Goal: Task Accomplishment & Management: Manage account settings

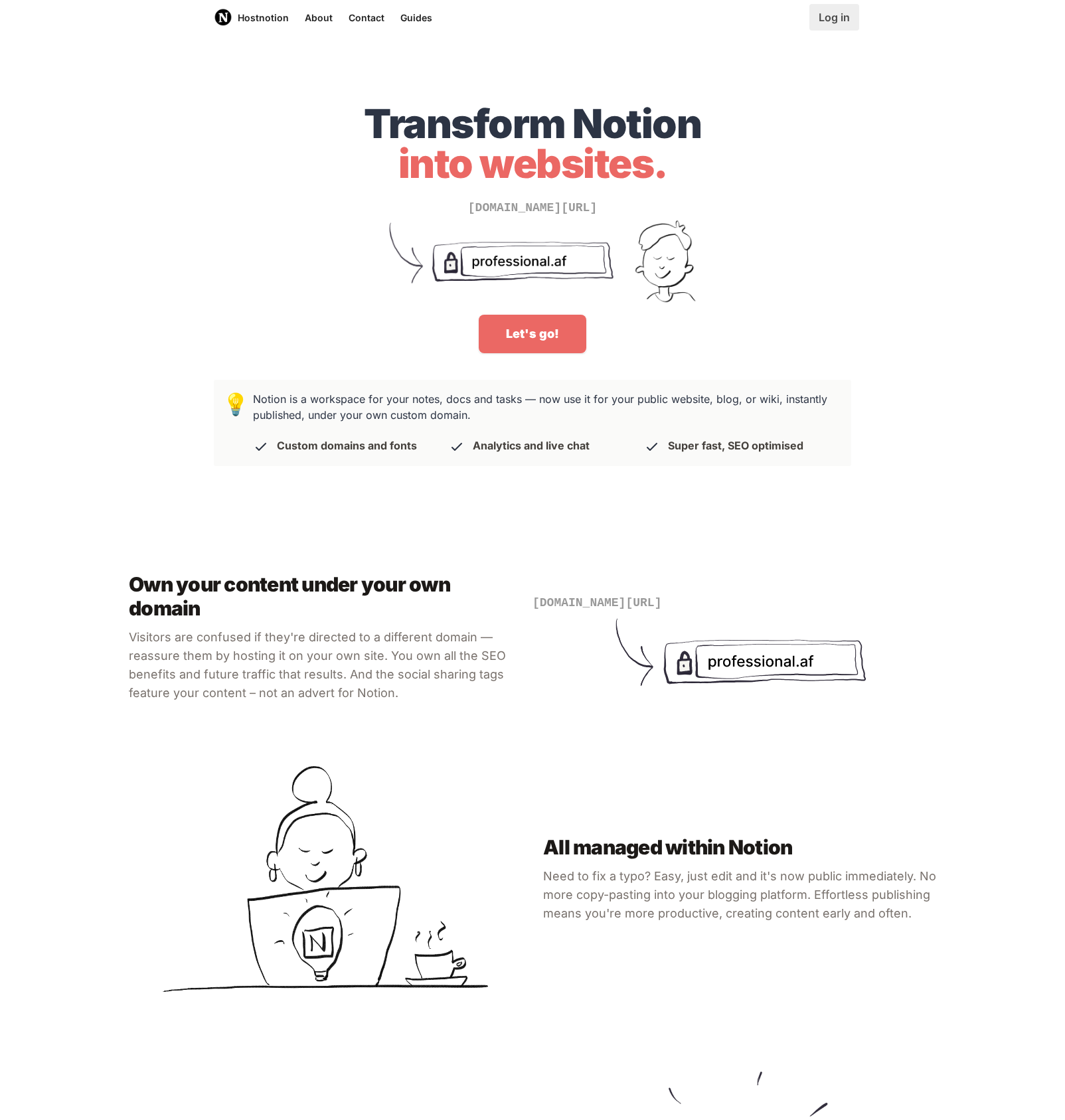
click at [825, 16] on link "Log in" at bounding box center [834, 17] width 50 height 26
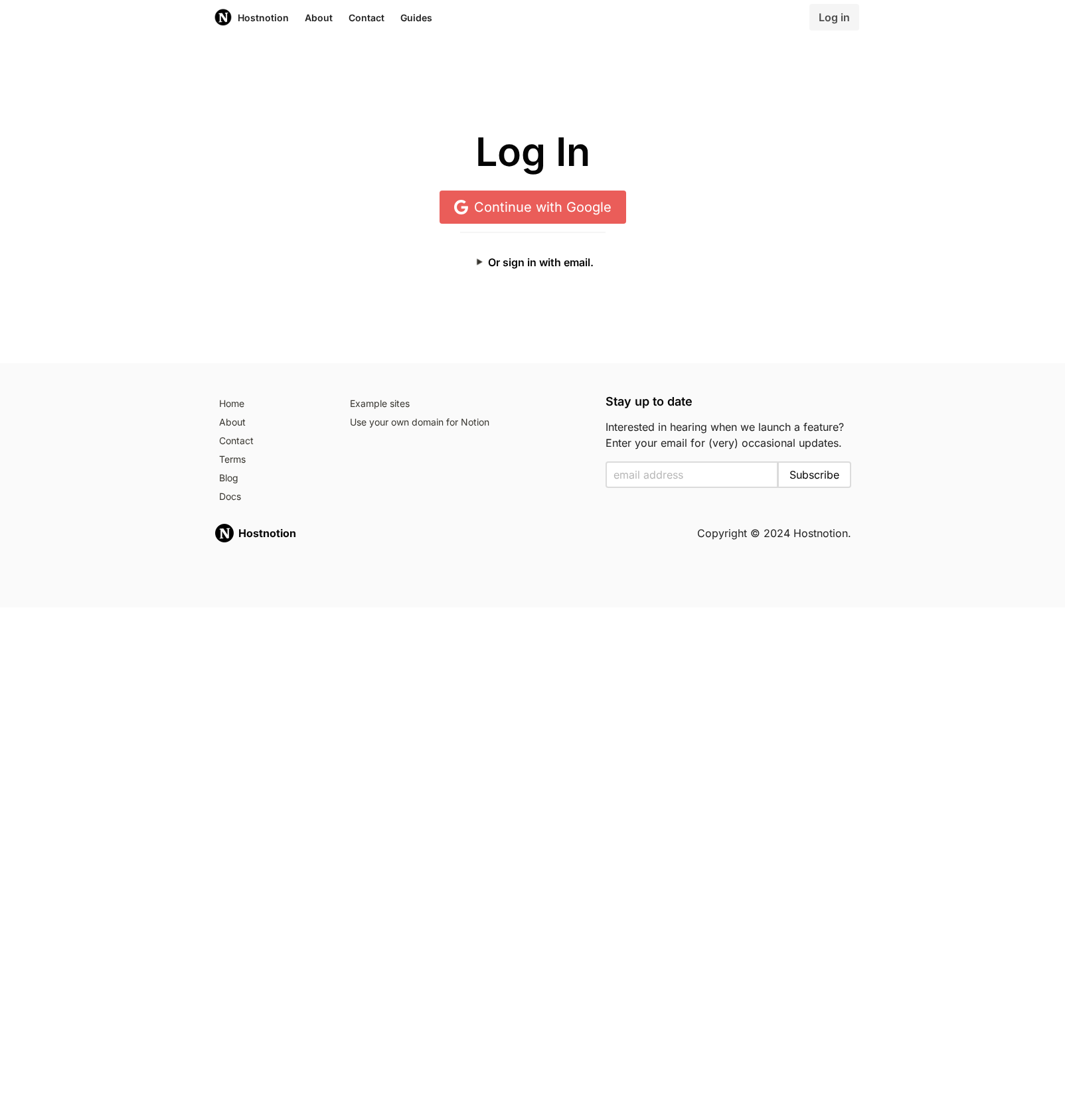
click at [491, 201] on link "Continue with Google" at bounding box center [533, 207] width 187 height 33
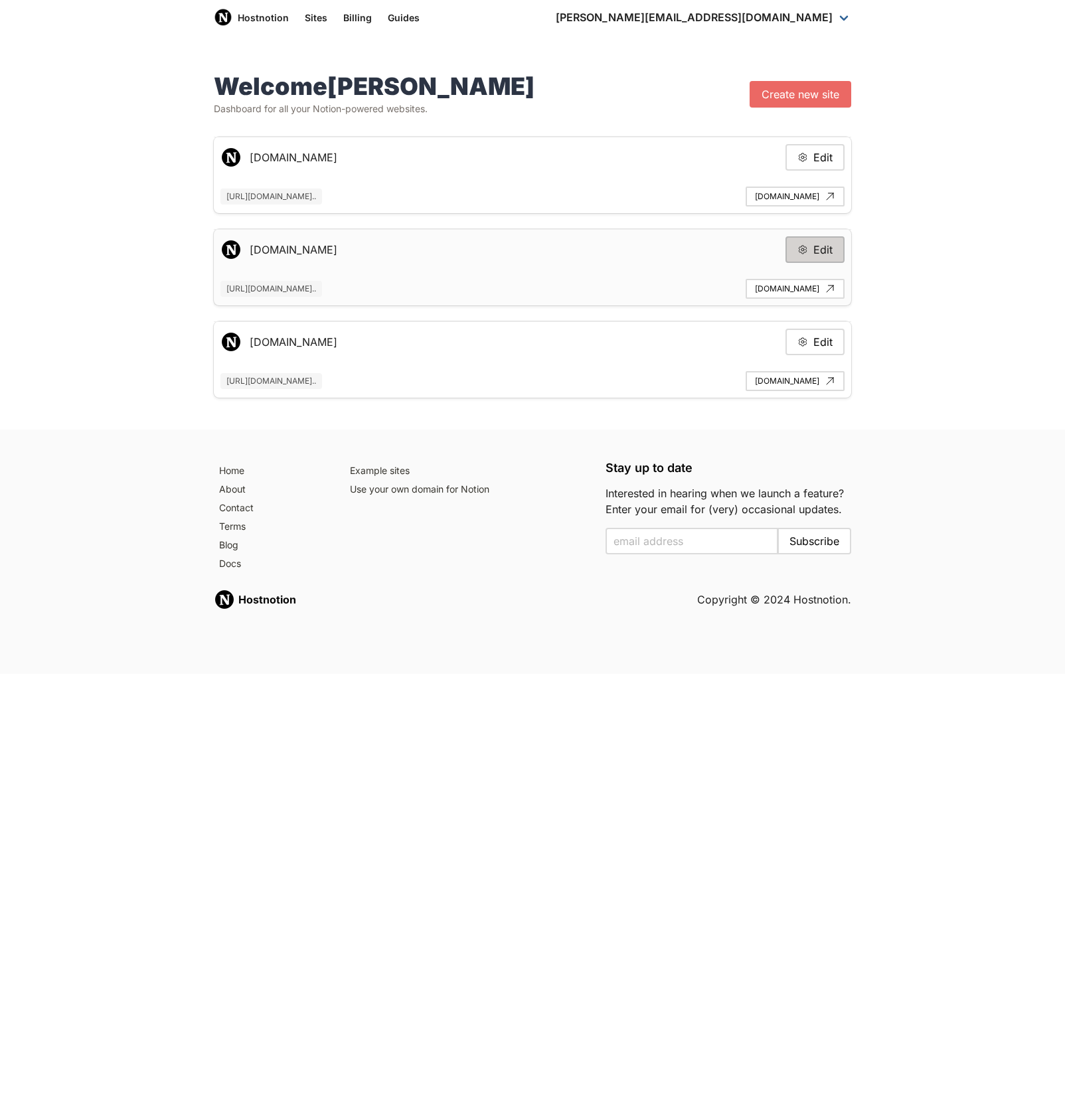
click at [796, 251] on button "Edit" at bounding box center [815, 249] width 59 height 26
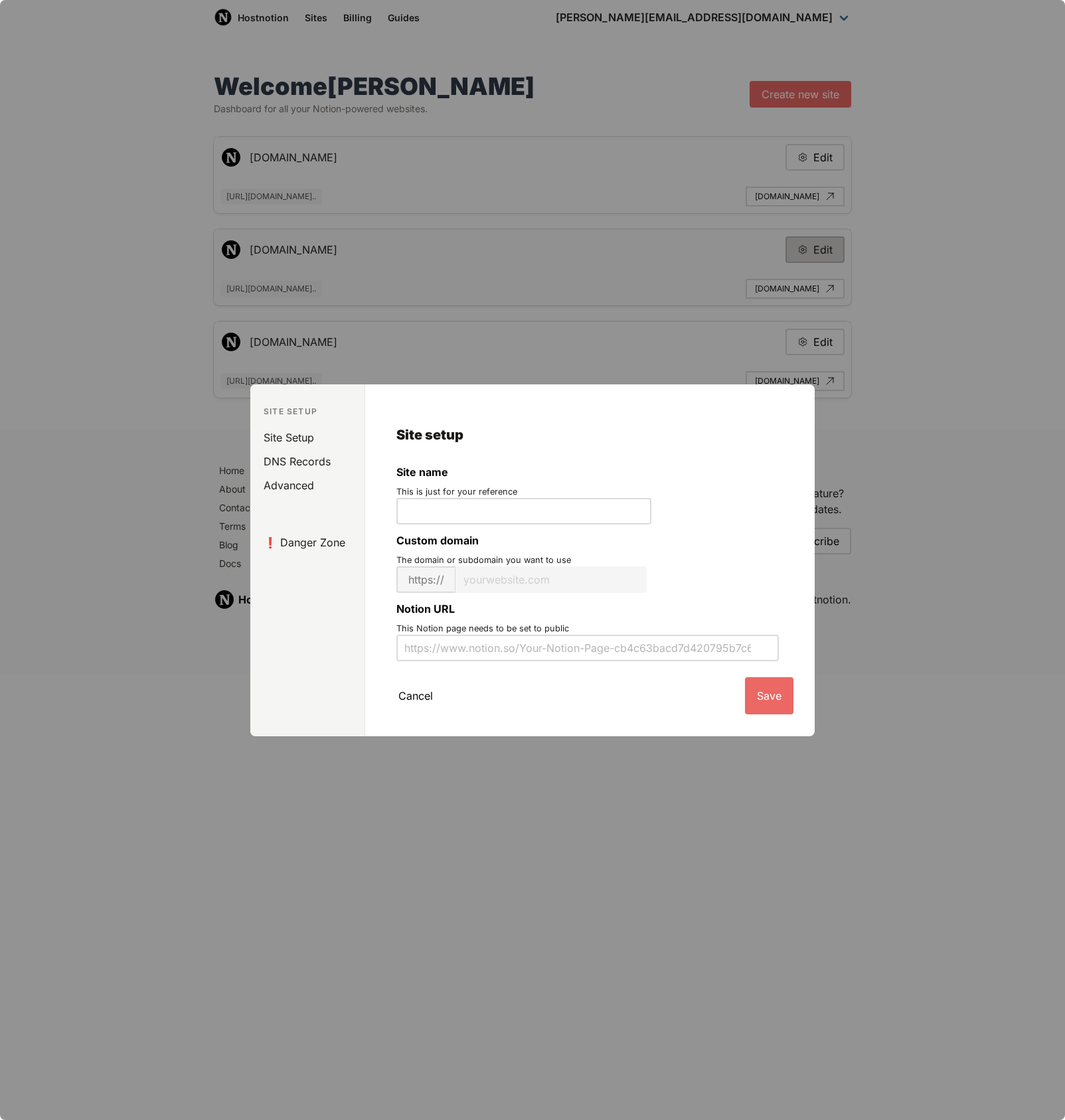
type input "support.storetasker.com"
type input "https://www.notion.so/storetasker-customer-help-center-aa9ab26a08414e37a32209fc…"
type input "support"
click at [299, 461] on link "DNS Records" at bounding box center [310, 461] width 109 height 24
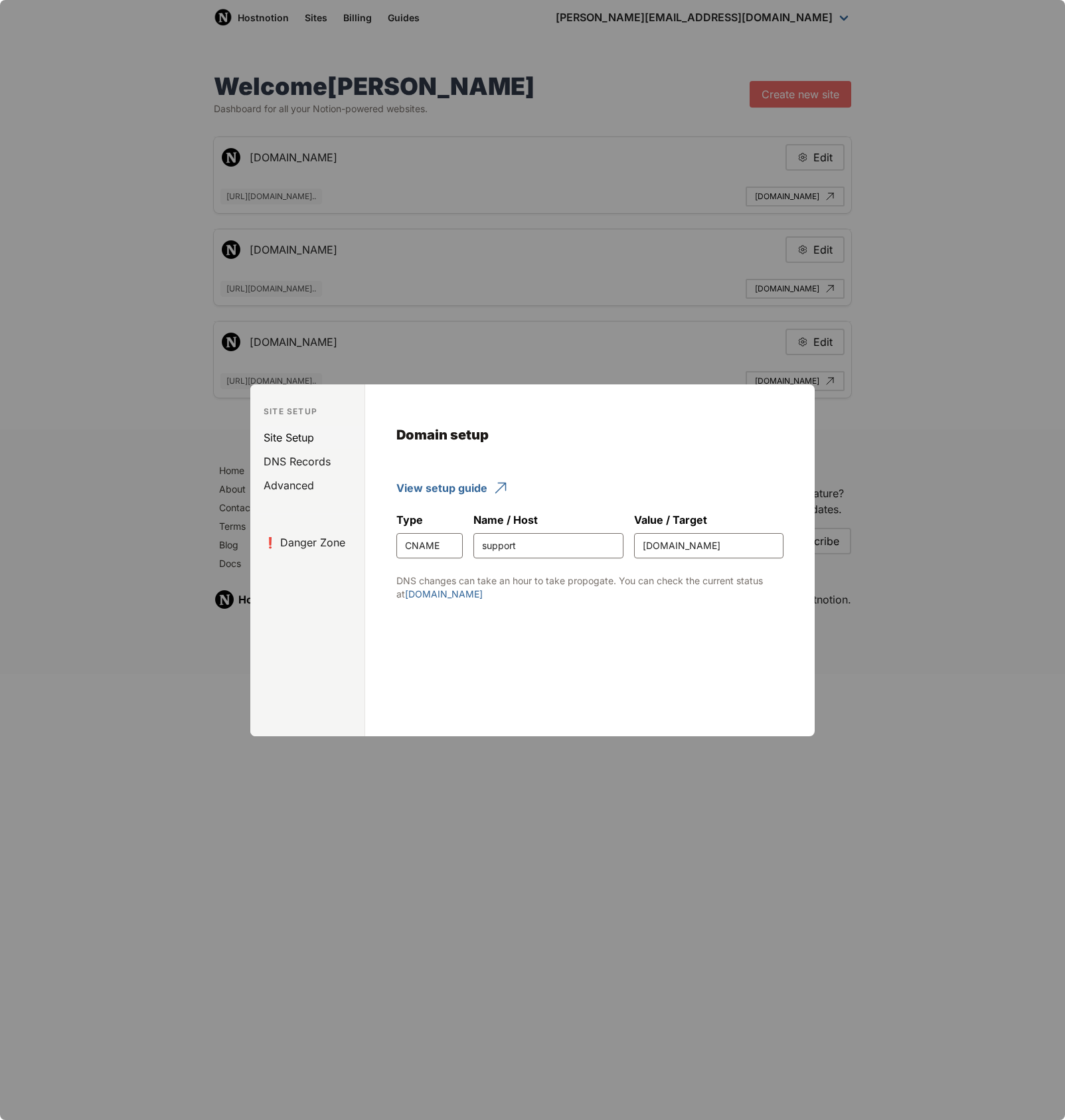
click at [287, 432] on link "Site Setup" at bounding box center [310, 437] width 109 height 24
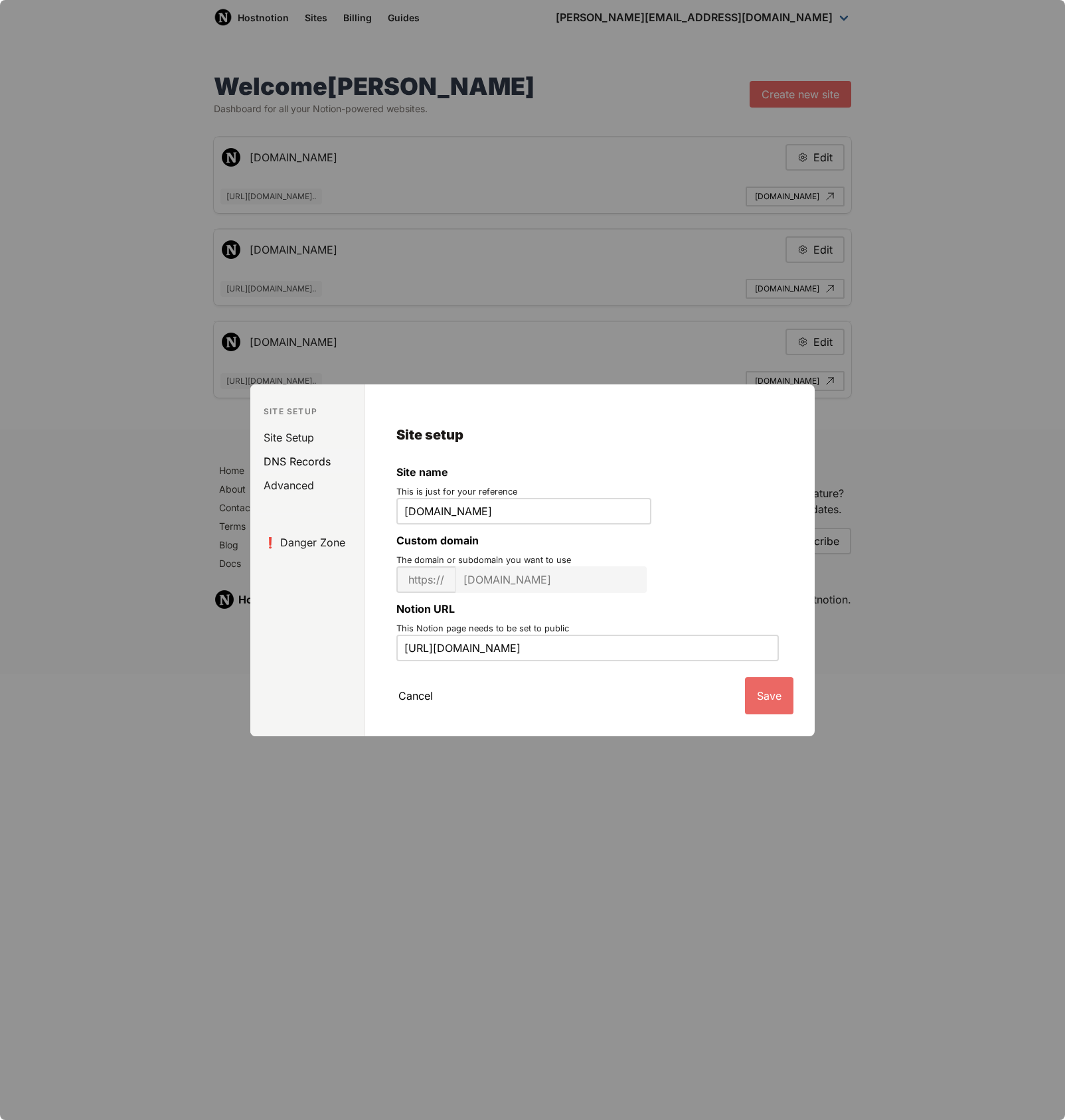
click at [284, 455] on link "DNS Records" at bounding box center [310, 461] width 109 height 24
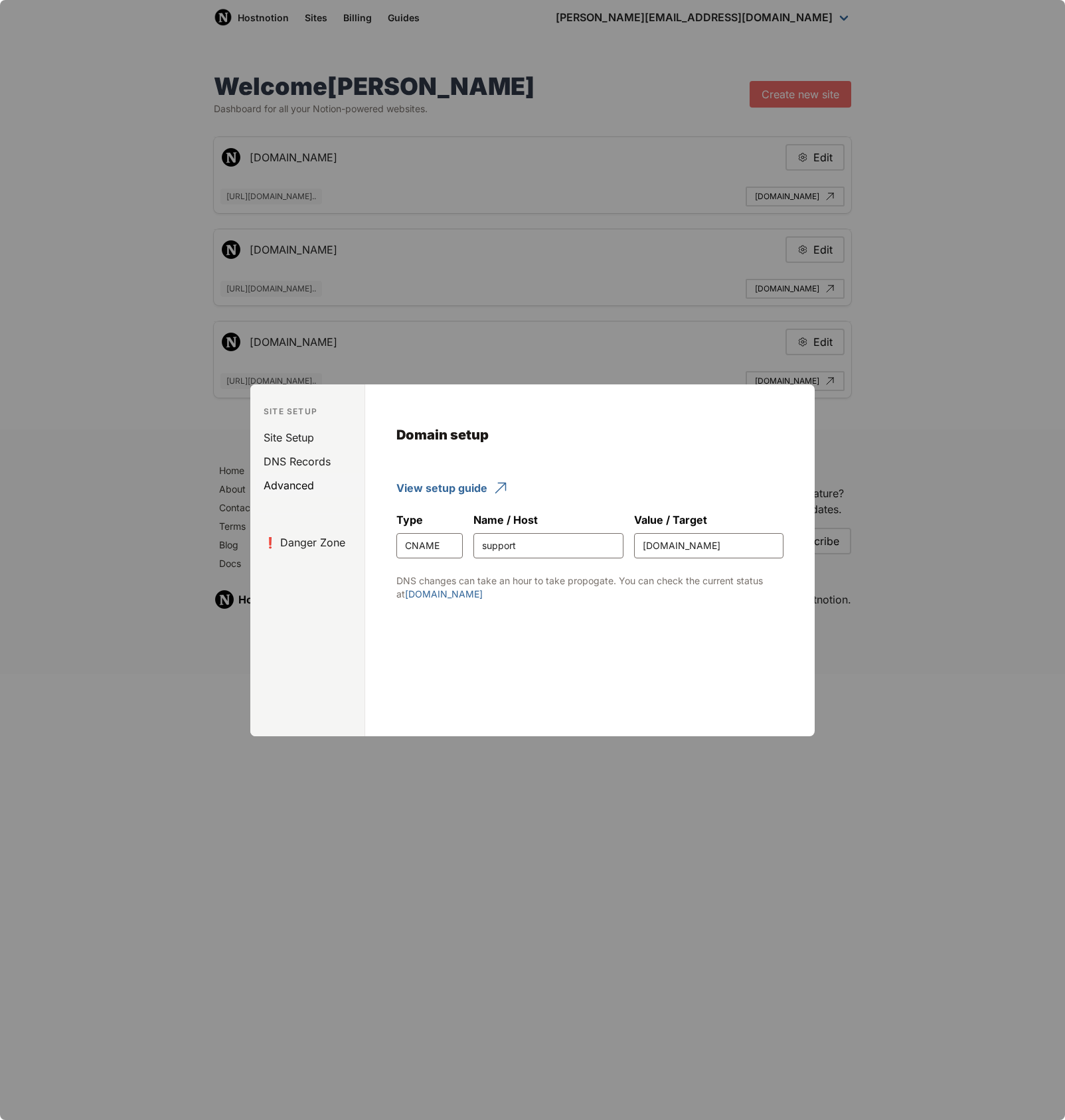
click at [289, 485] on link "Advanced" at bounding box center [310, 485] width 109 height 24
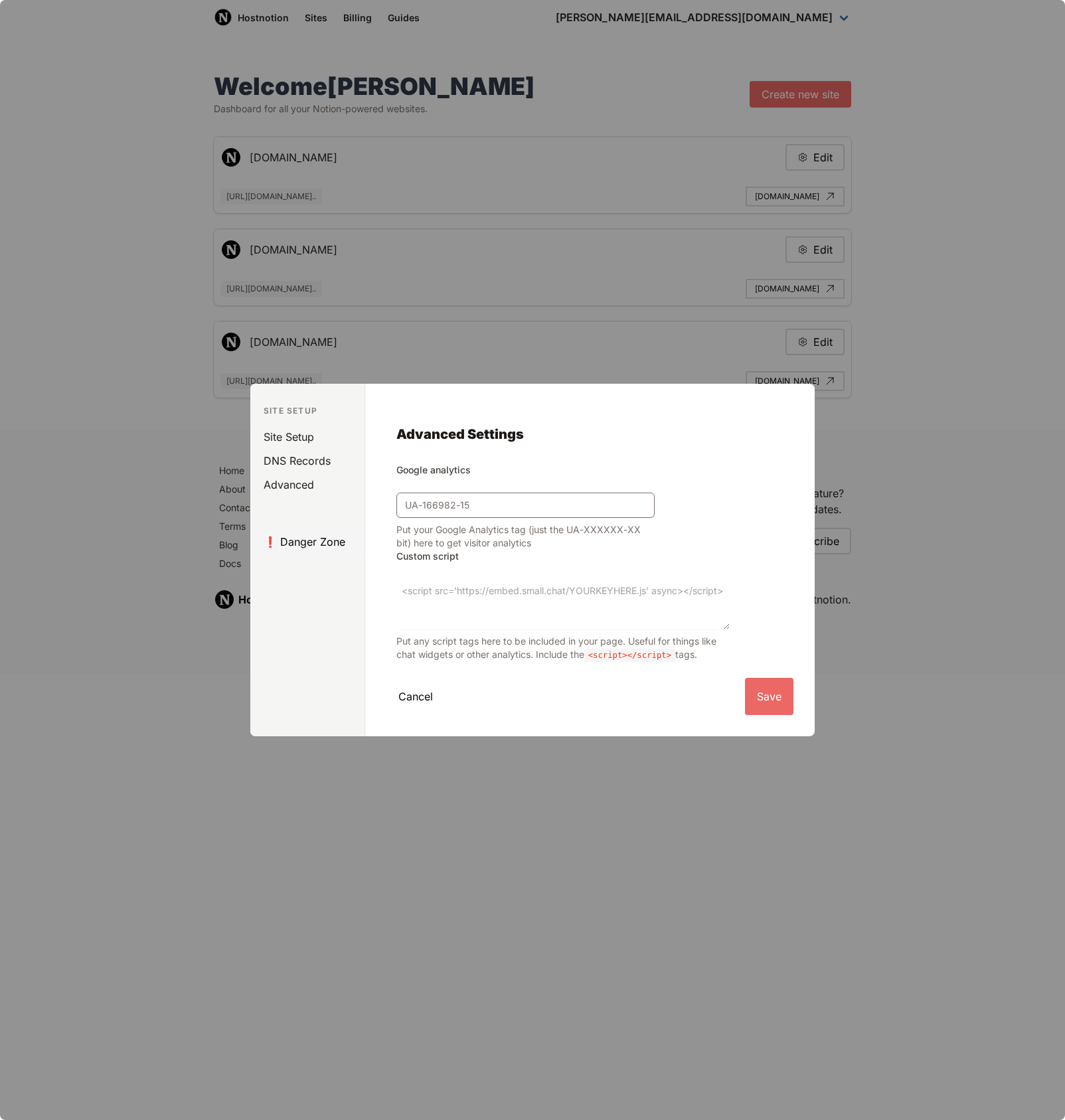
click at [308, 542] on link "❗️ Danger Zone" at bounding box center [310, 541] width 109 height 24
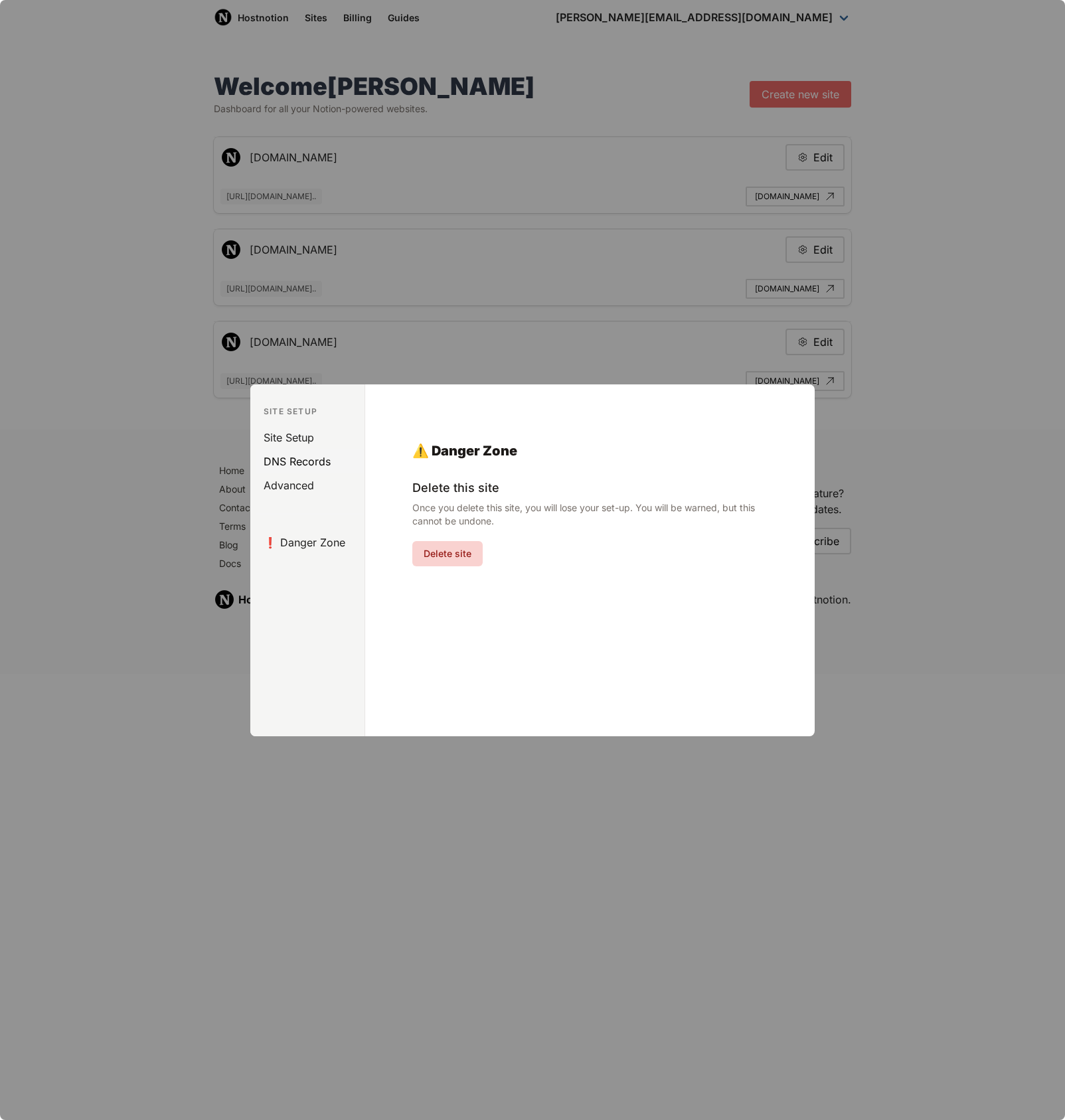
click at [282, 463] on link "DNS Records" at bounding box center [310, 461] width 109 height 24
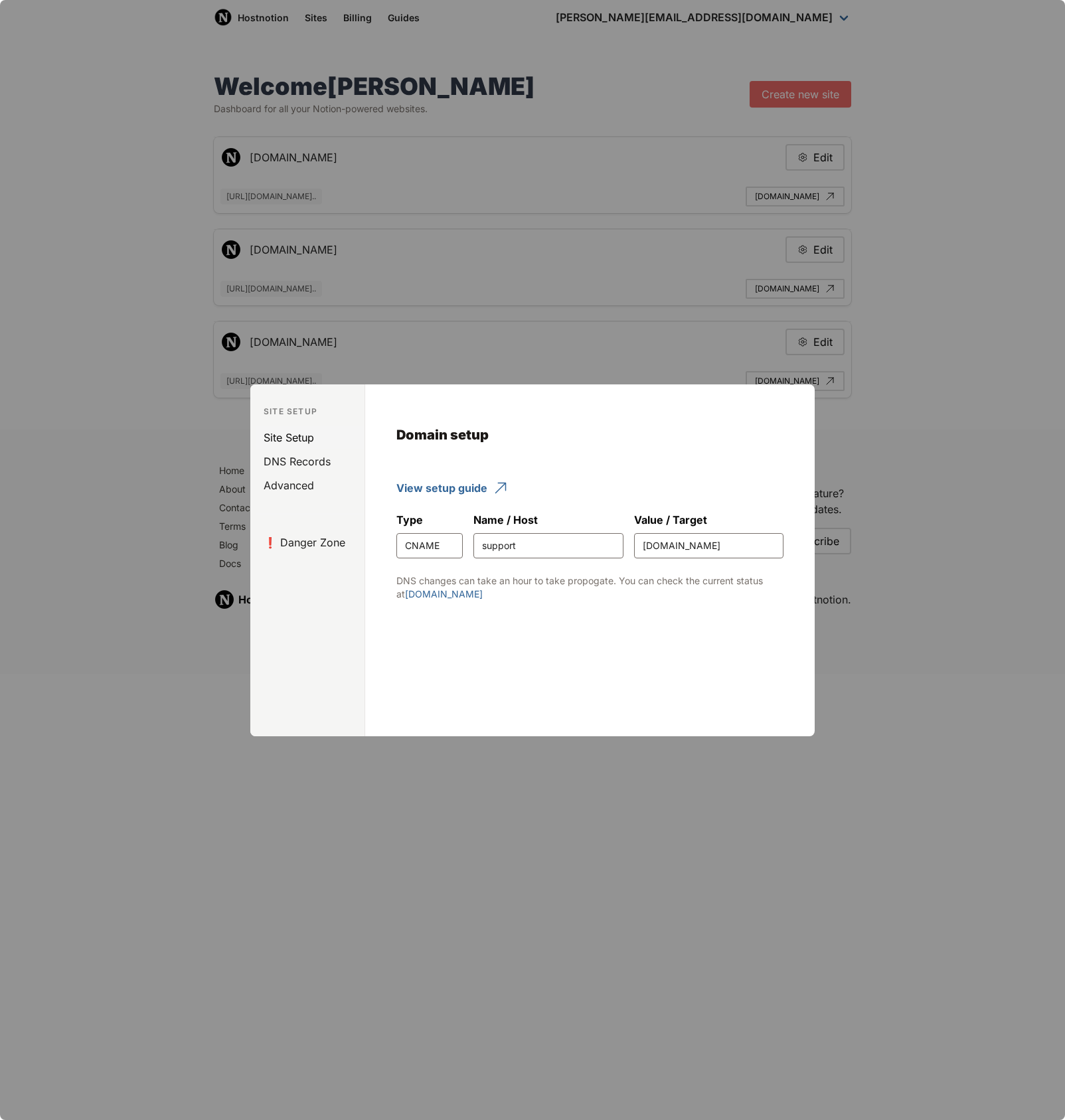
click at [282, 438] on link "Site Setup" at bounding box center [310, 437] width 109 height 24
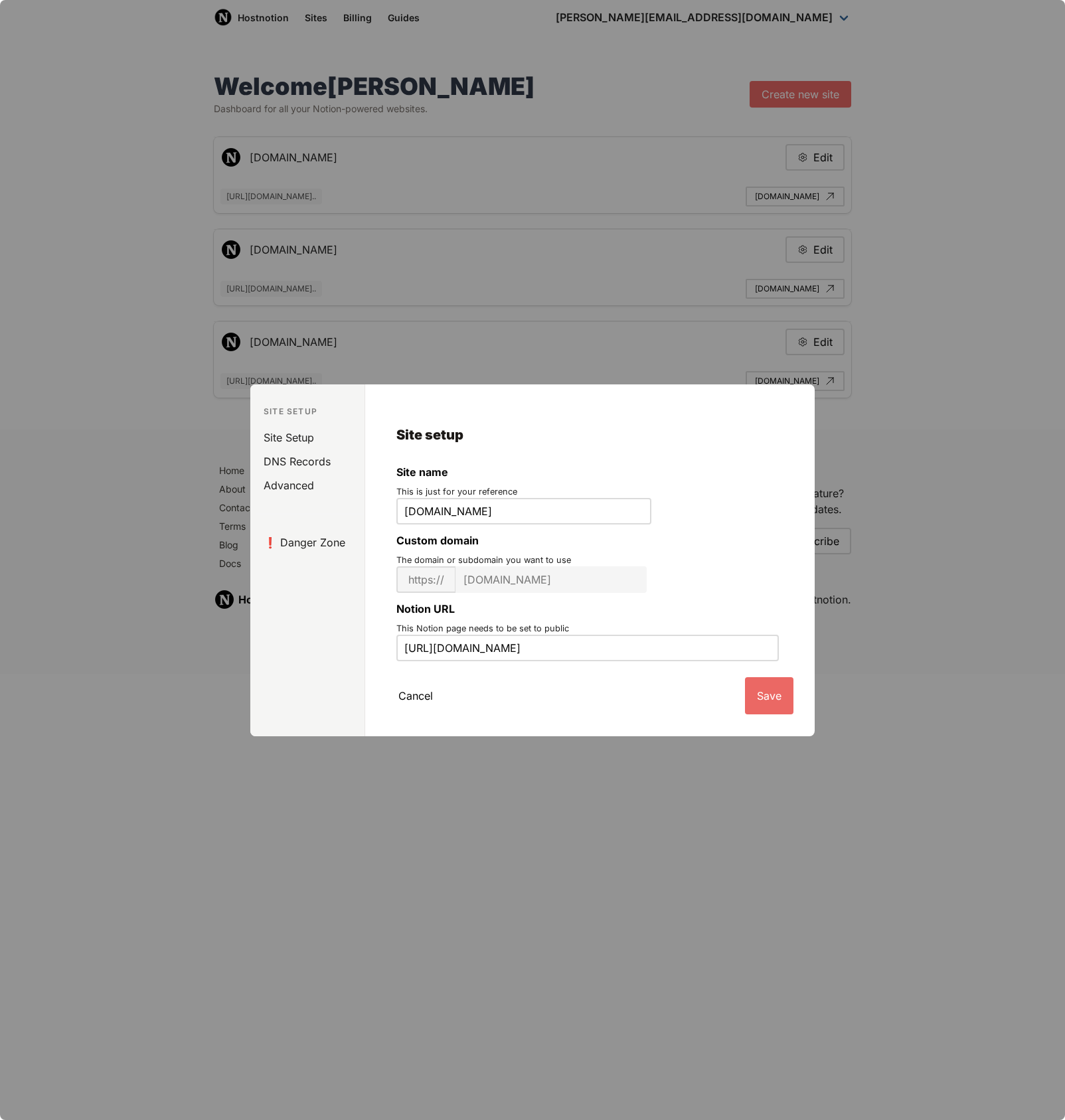
click at [333, 602] on aside "Site Setup Site Setup DNS Records Advanced ❗️ Danger Zone" at bounding box center [308, 560] width 115 height 352
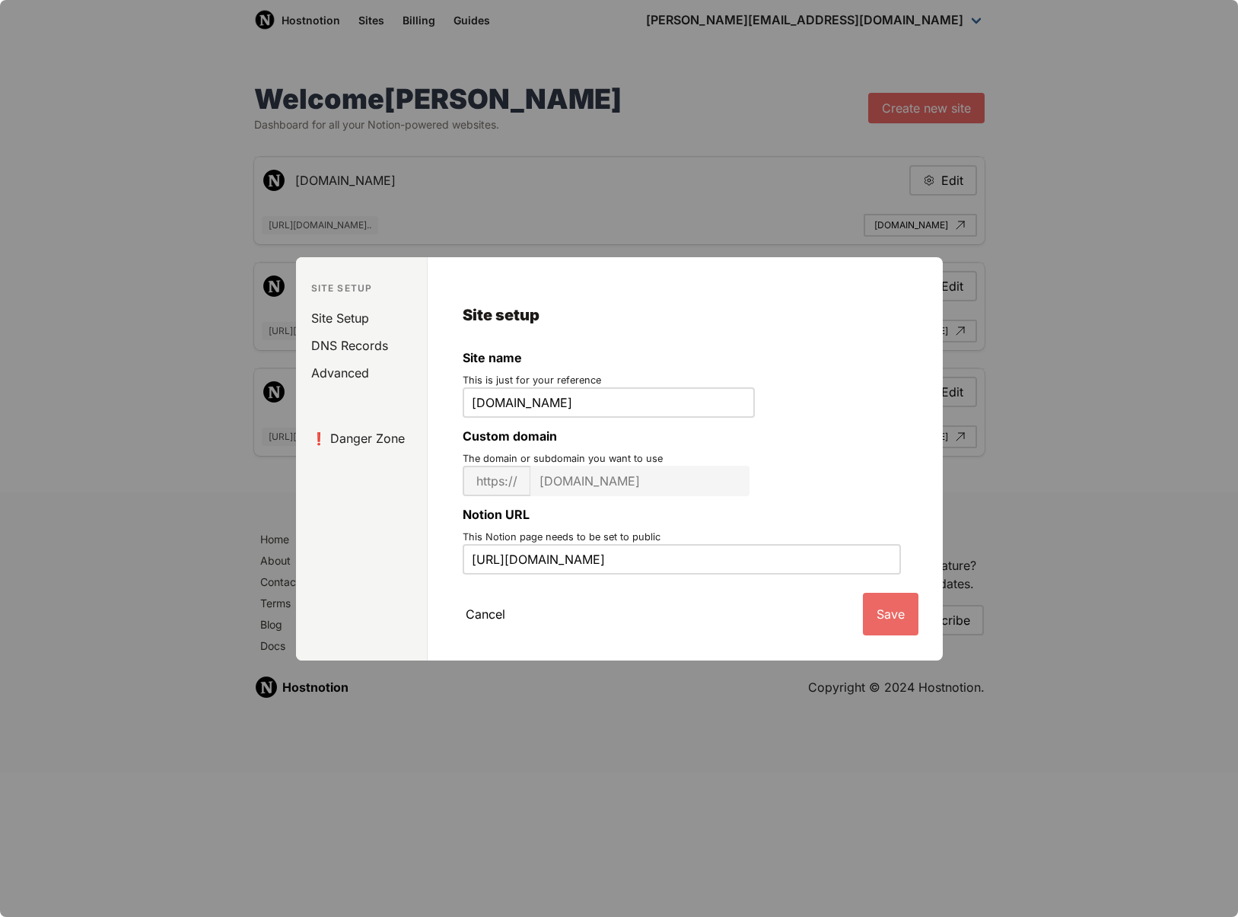
click at [1046, 453] on div at bounding box center [619, 458] width 1238 height 917
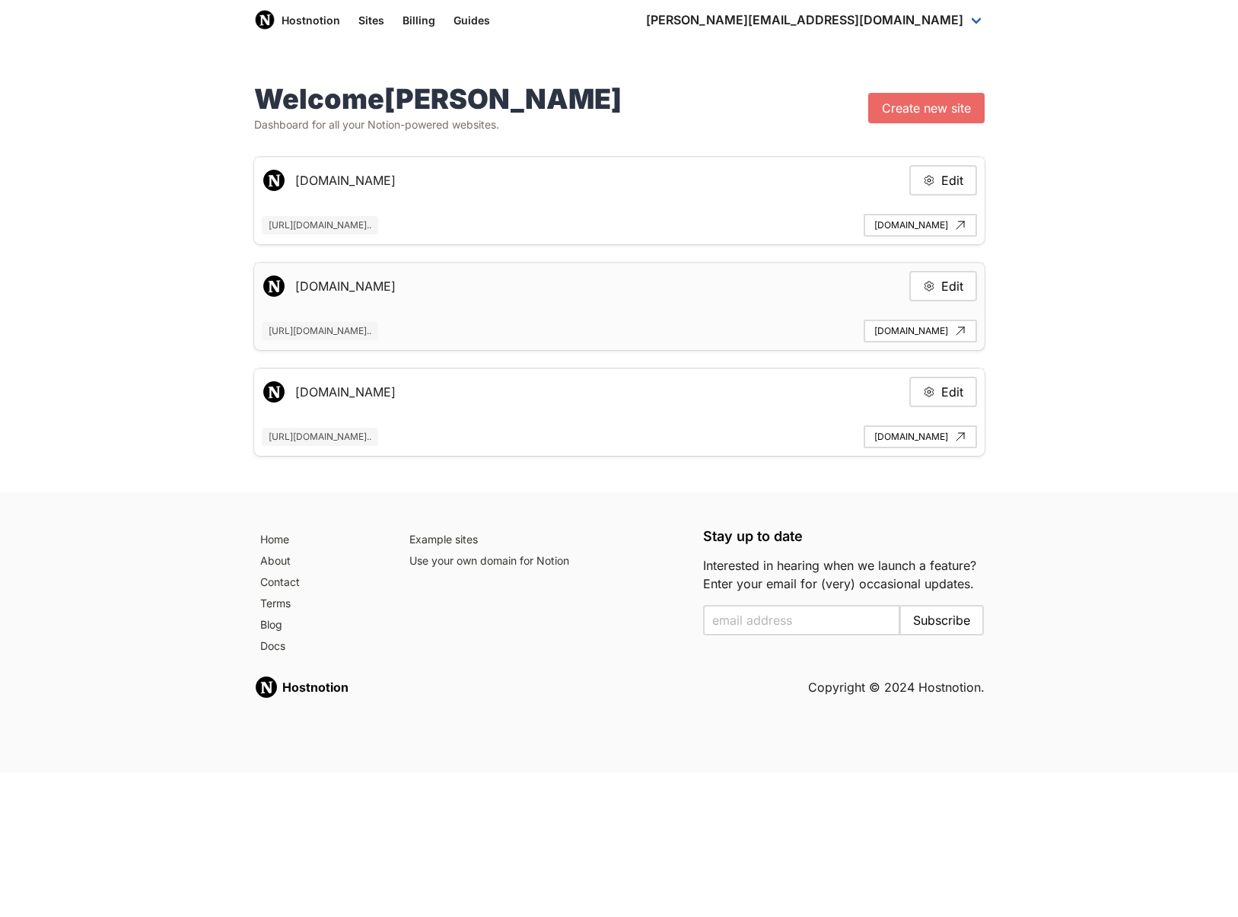
drag, startPoint x: 322, startPoint y: 282, endPoint x: 414, endPoint y: 293, distance: 92.7
click at [396, 295] on h5 "support.storetasker.com" at bounding box center [345, 286] width 100 height 18
drag, startPoint x: 275, startPoint y: 333, endPoint x: 581, endPoint y: 336, distance: 306.7
click at [378, 336] on span "https://www.notion.so/storetasker-customer-help-center-aa9ab26a08414e3..." at bounding box center [320, 331] width 116 height 18
click at [982, 293] on footer "support.storetasker.com Edit https://www.notion.so/storetasker-customer-help-ce…" at bounding box center [619, 307] width 731 height 88
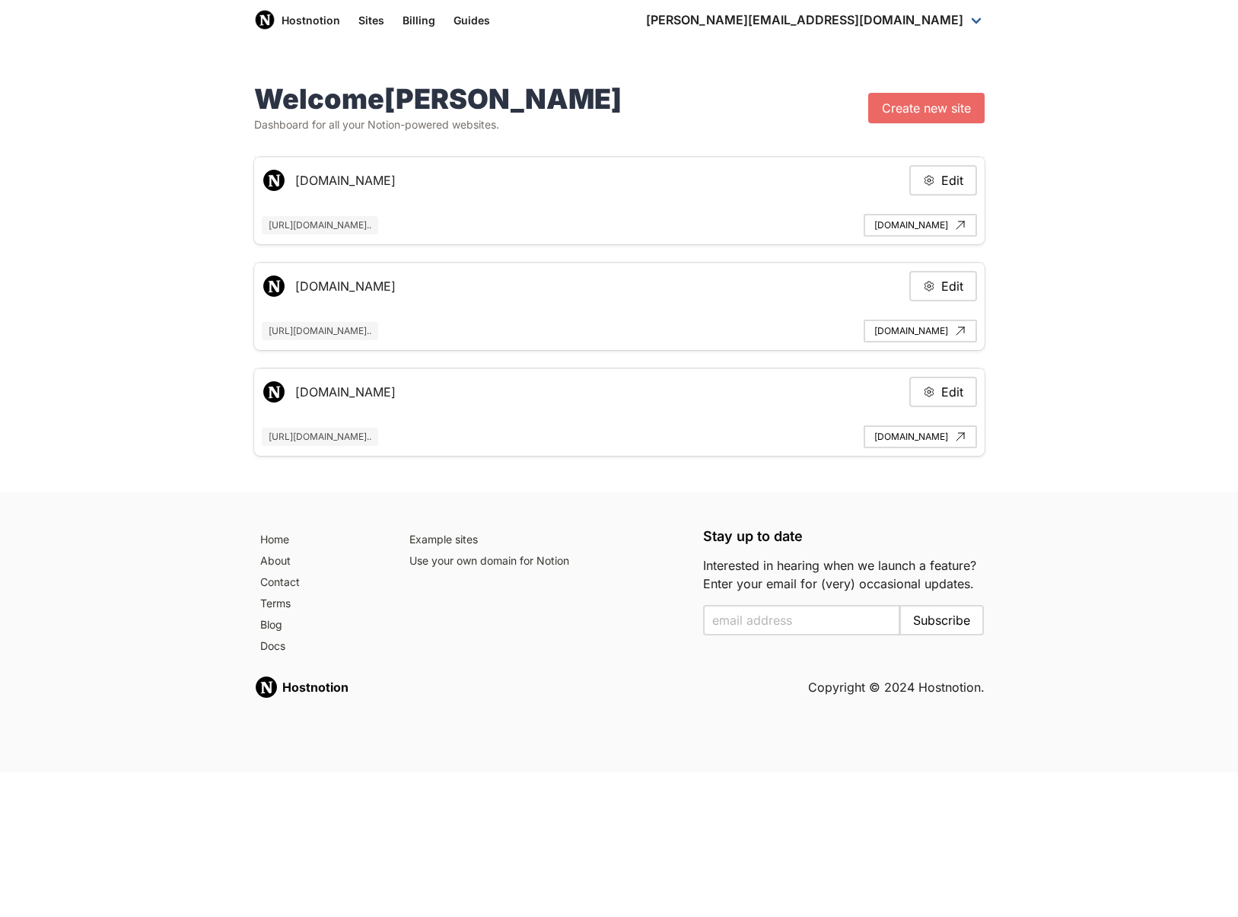
drag, startPoint x: 964, startPoint y: 288, endPoint x: 946, endPoint y: 290, distance: 17.7
click at [963, 288] on button "Edit" at bounding box center [944, 286] width 68 height 30
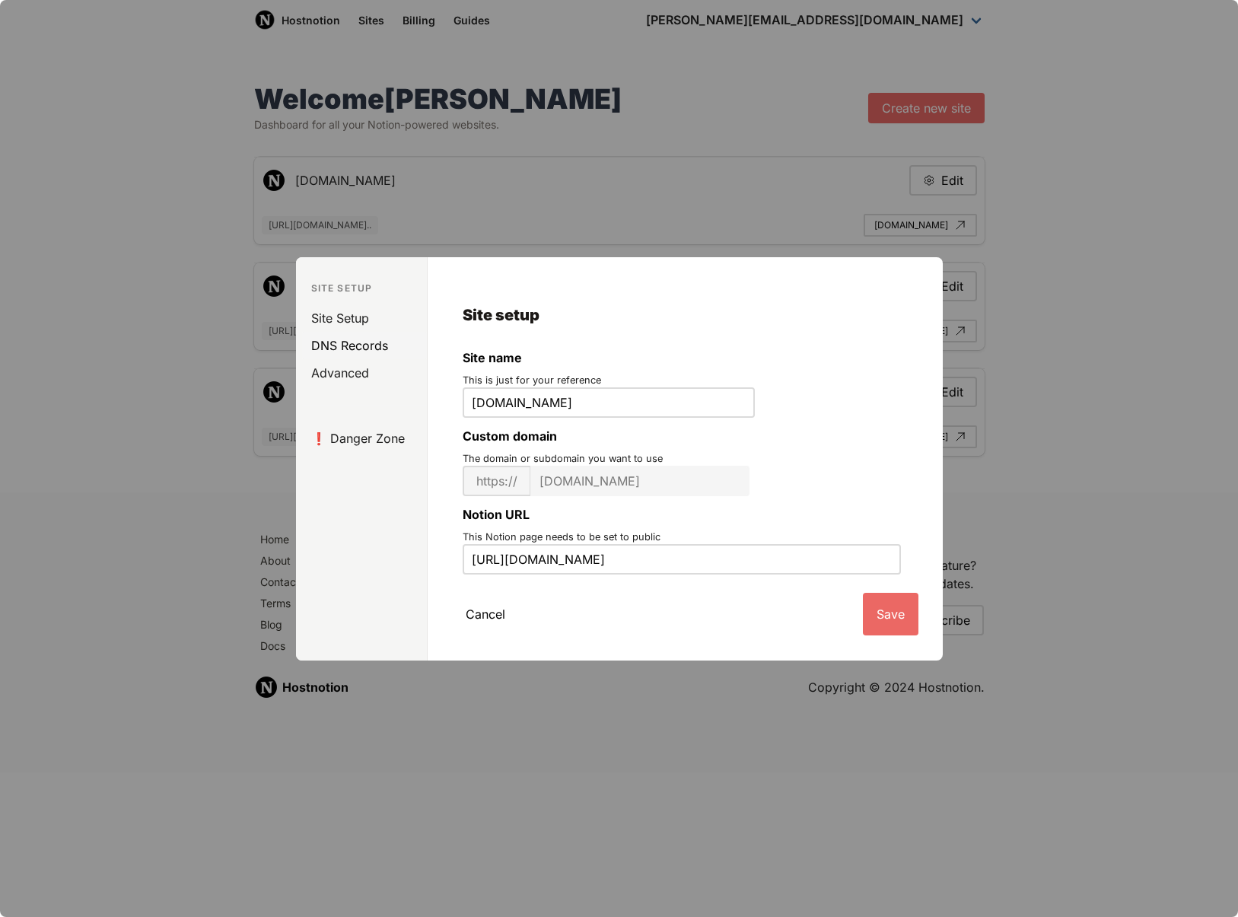
click at [355, 343] on link "DNS Records" at bounding box center [364, 345] width 125 height 27
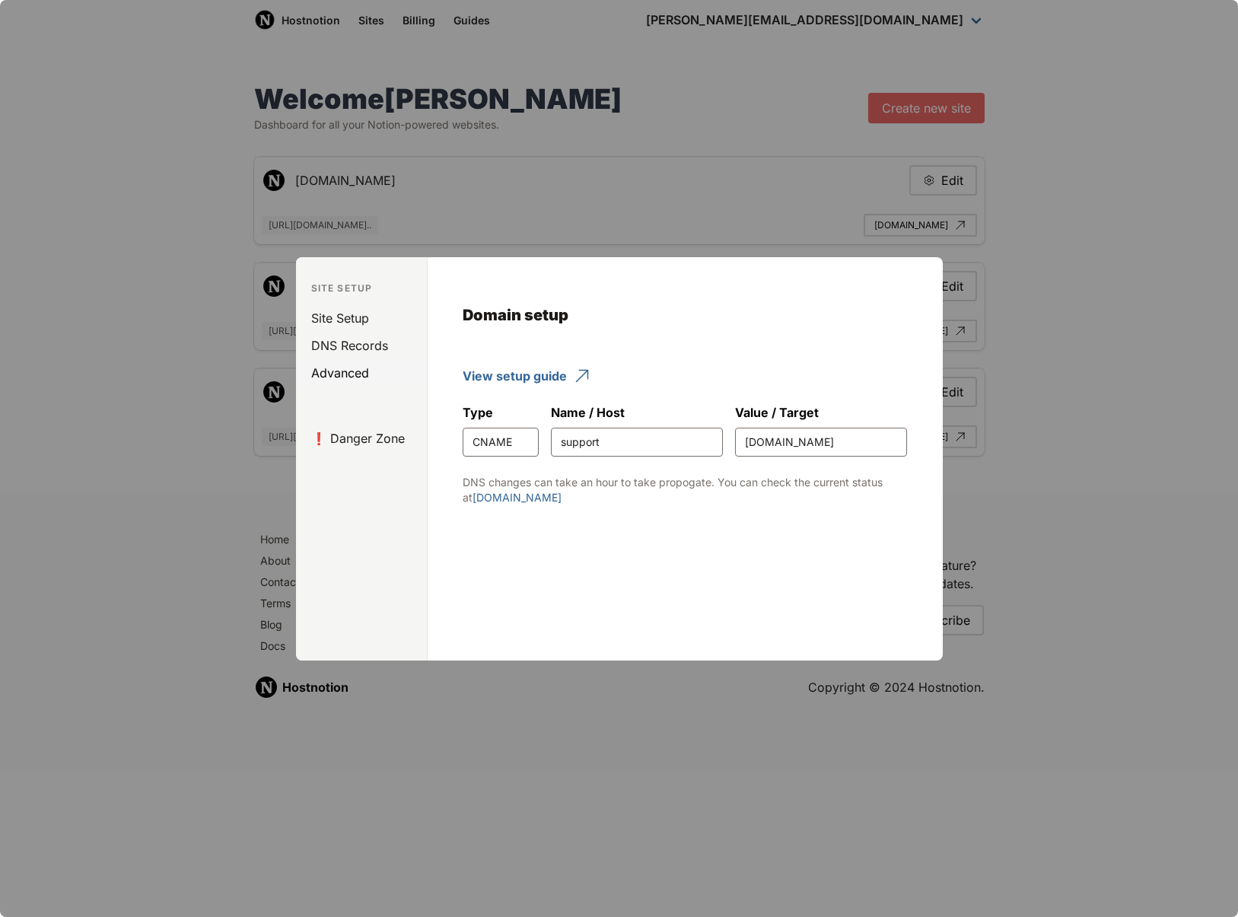
click at [349, 380] on link "Advanced" at bounding box center [364, 372] width 125 height 27
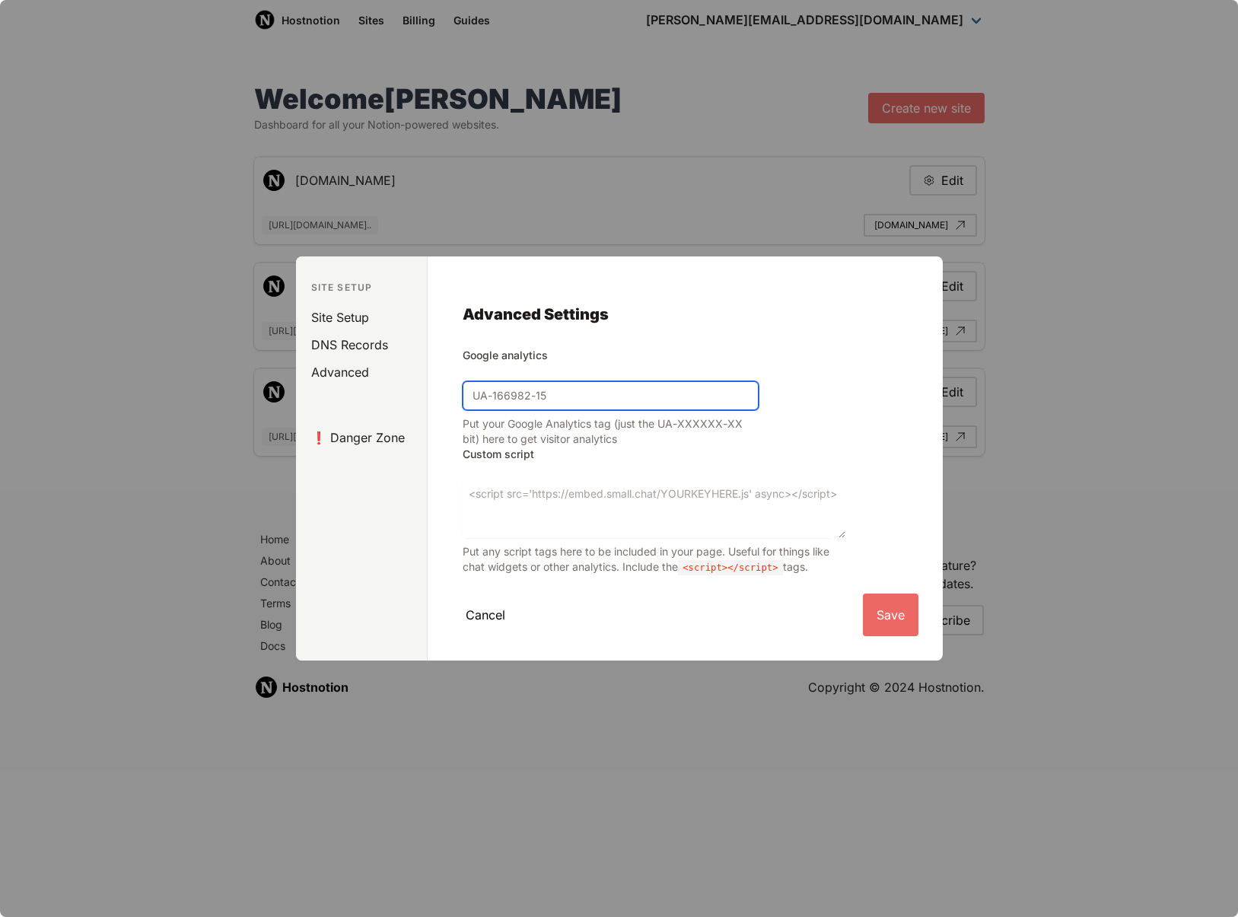
drag, startPoint x: 500, startPoint y: 395, endPoint x: 490, endPoint y: 412, distance: 19.4
click at [500, 395] on input "Google analytics" at bounding box center [611, 395] width 296 height 29
click at [331, 313] on link "Site Setup" at bounding box center [364, 317] width 125 height 27
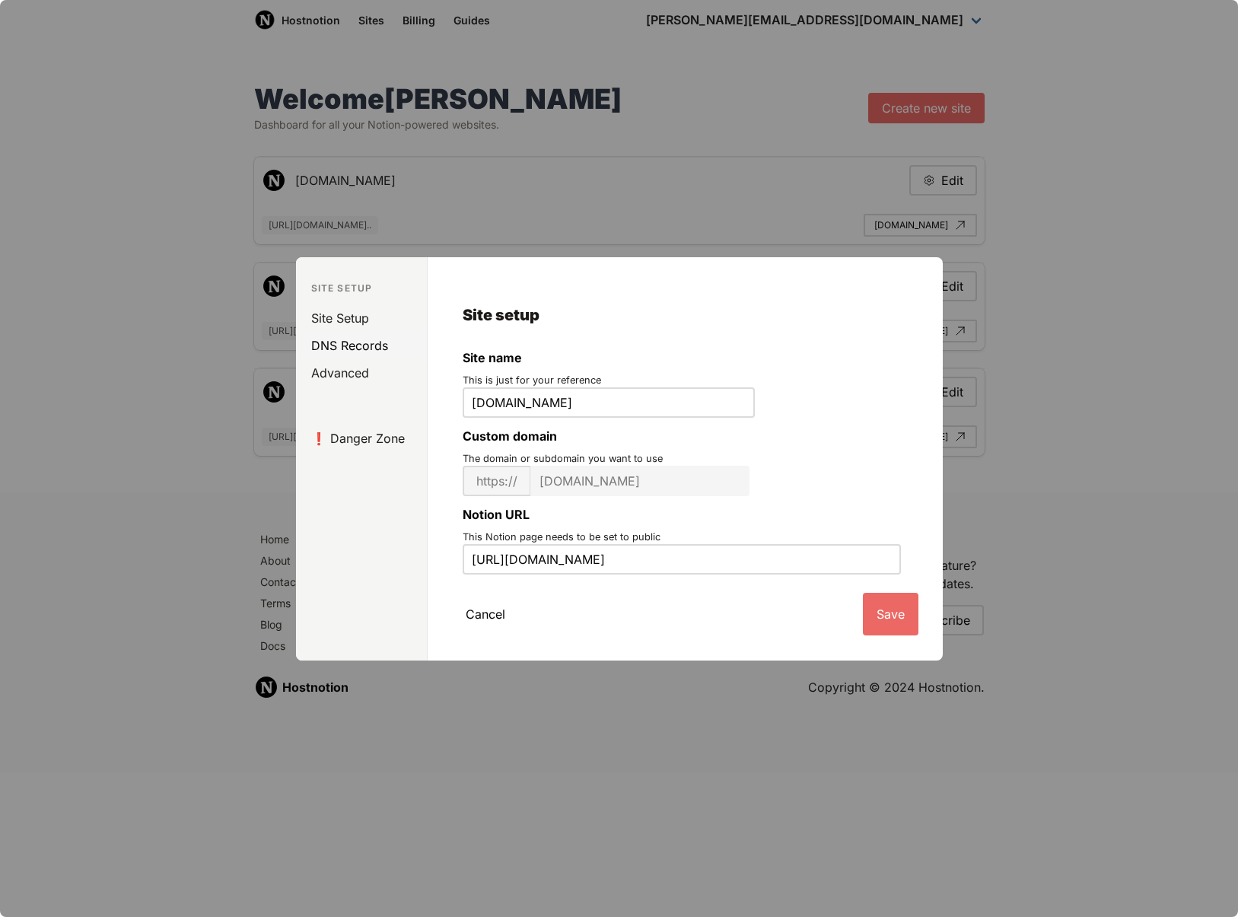
click at [336, 346] on link "DNS Records" at bounding box center [364, 345] width 125 height 27
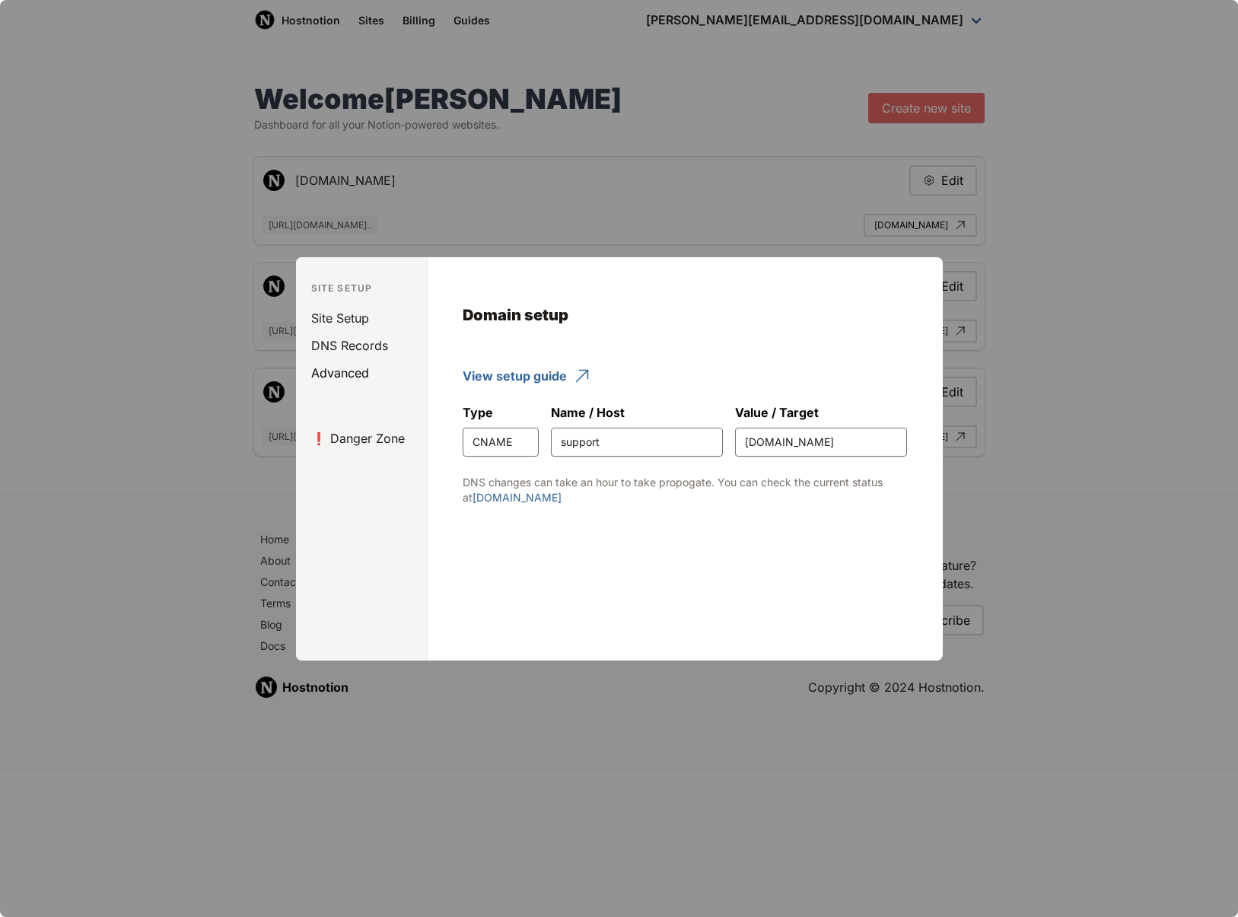
click at [338, 369] on link "Advanced" at bounding box center [364, 372] width 125 height 27
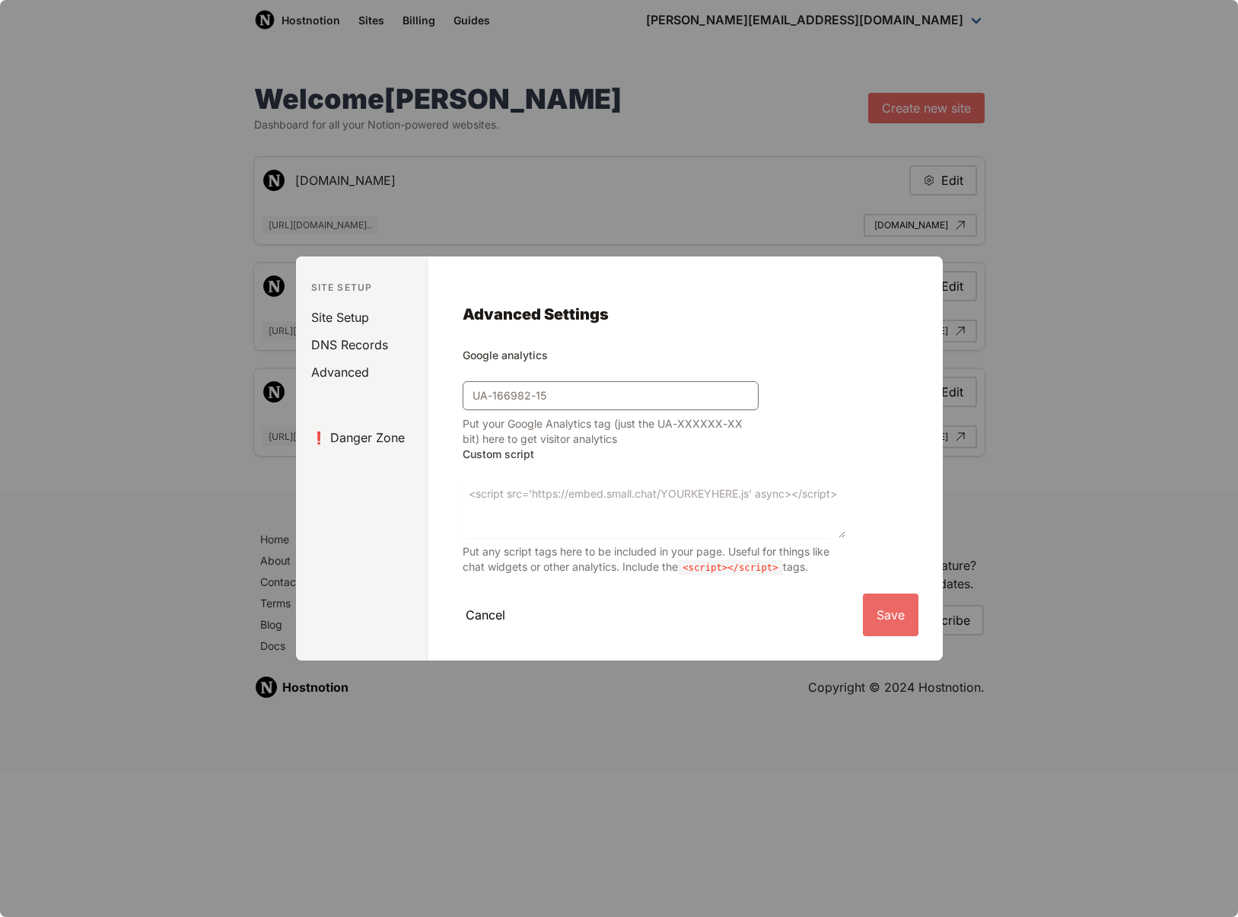
drag, startPoint x: 1065, startPoint y: 551, endPoint x: 865, endPoint y: 640, distance: 218.4
click at [1032, 563] on div at bounding box center [619, 458] width 1238 height 917
